Goal: Task Accomplishment & Management: Use online tool/utility

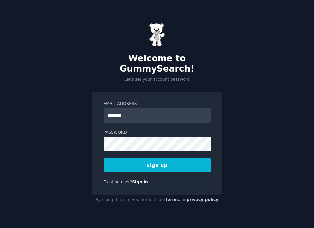
type input "**********"
click at [155, 160] on button "Sign up" at bounding box center [157, 165] width 107 height 14
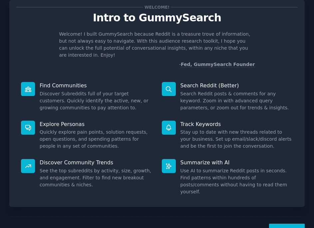
scroll to position [33, 0]
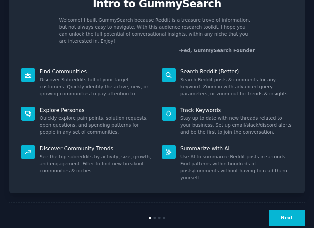
click at [289, 209] on button "Next" at bounding box center [287, 217] width 36 height 16
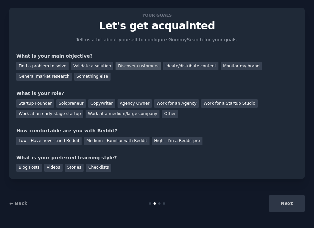
click at [124, 64] on div "Discover customers" at bounding box center [138, 66] width 45 height 8
click at [96, 66] on div "Validate a solution" at bounding box center [92, 66] width 42 height 8
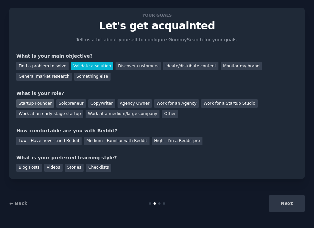
click at [38, 102] on div "Startup Founder" at bounding box center [35, 103] width 38 height 8
click at [69, 102] on div "Solopreneur" at bounding box center [70, 103] width 29 height 8
click at [44, 103] on div "Startup Founder" at bounding box center [35, 103] width 38 height 8
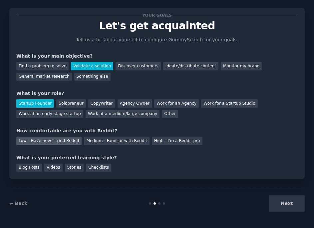
click at [62, 142] on div "Low - Have never tried Reddit" at bounding box center [48, 141] width 65 height 8
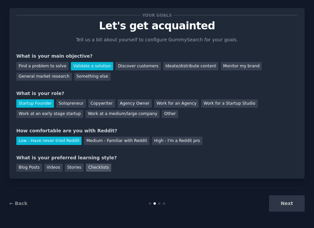
click at [93, 165] on div "Checklists" at bounding box center [98, 167] width 25 height 8
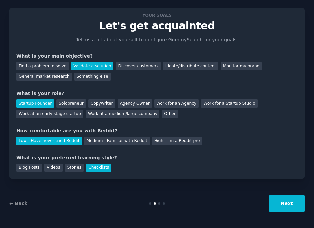
click at [279, 200] on button "Next" at bounding box center [287, 203] width 36 height 16
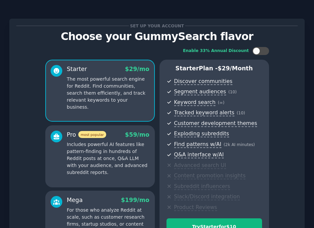
scroll to position [88, 0]
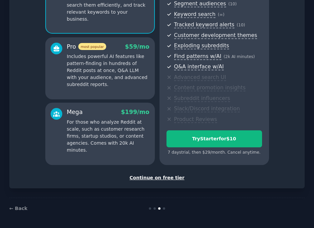
click at [163, 178] on div "Continue on free tier" at bounding box center [156, 177] width 281 height 7
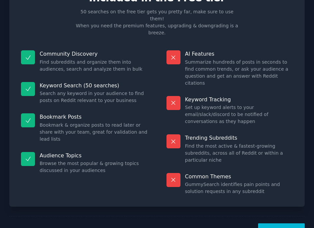
click at [287, 223] on button "Let's Go!" at bounding box center [281, 231] width 47 height 16
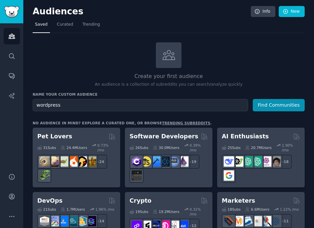
type input "wordpress"
click at [253, 99] on button "Find Communities" at bounding box center [279, 105] width 52 height 12
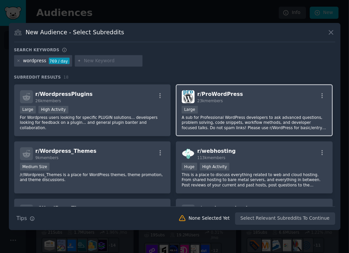
scroll to position [49, 0]
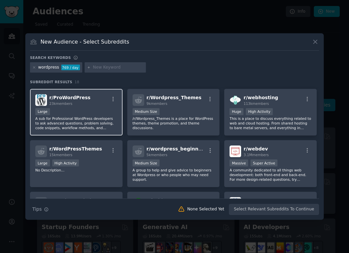
click at [88, 105] on div "r/ ProWordPress 23k members" at bounding box center [76, 100] width 82 height 12
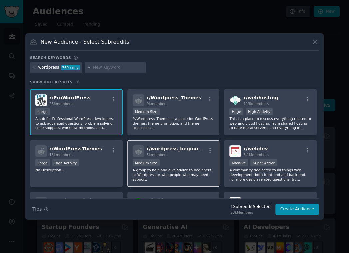
click at [186, 163] on div "Medium Size" at bounding box center [174, 163] width 82 height 8
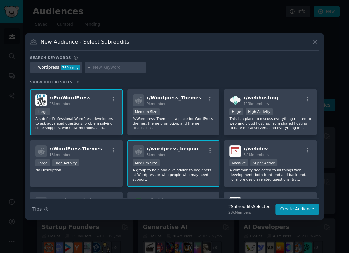
click at [178, 163] on div "Medium Size" at bounding box center [174, 163] width 82 height 8
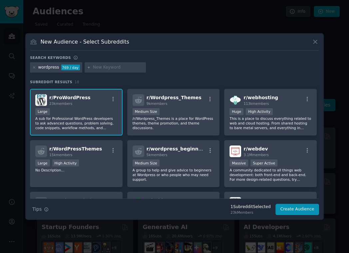
click at [99, 110] on div "Large" at bounding box center [76, 112] width 82 height 8
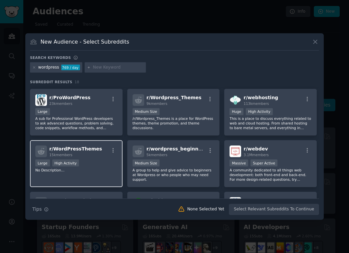
click at [92, 152] on div "15k members" at bounding box center [75, 154] width 53 height 5
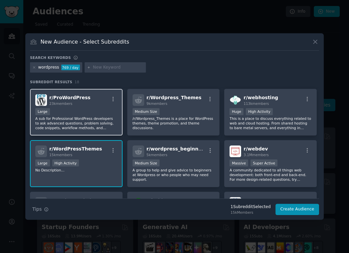
click at [93, 115] on div "Large" at bounding box center [76, 112] width 82 height 8
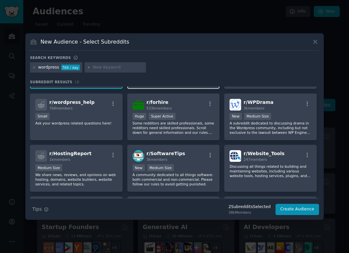
scroll to position [0, 0]
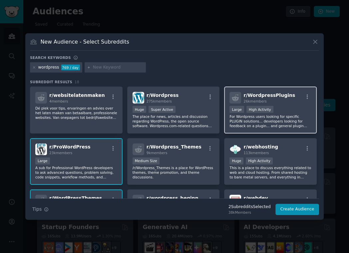
click at [292, 110] on div ">= 80th percentile for submissions / day Large High Activity" at bounding box center [270, 110] width 82 height 8
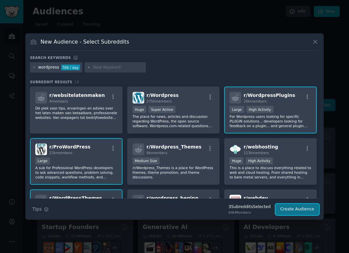
click at [305, 205] on button "Create Audience" at bounding box center [297, 209] width 44 height 11
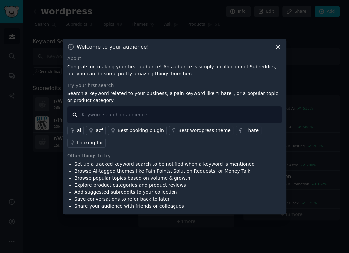
click at [179, 113] on input "text" at bounding box center [174, 114] width 214 height 17
type input "visitor identification"
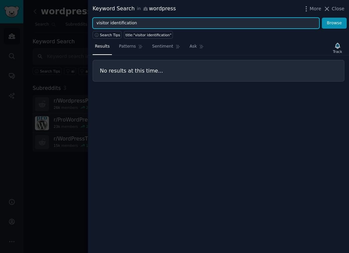
click at [167, 22] on input "visitor identification" at bounding box center [206, 23] width 227 height 11
type input "first party data"
click at [314, 18] on button "Browse" at bounding box center [334, 23] width 25 height 11
